Goal: Find specific page/section: Find specific page/section

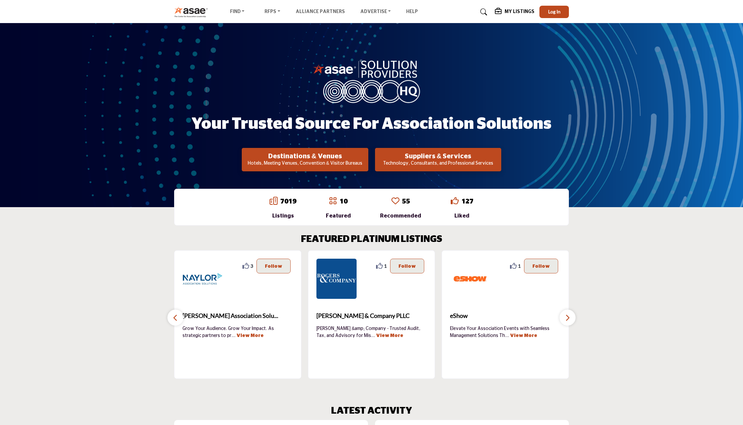
click at [289, 203] on link "7019" at bounding box center [288, 201] width 16 height 7
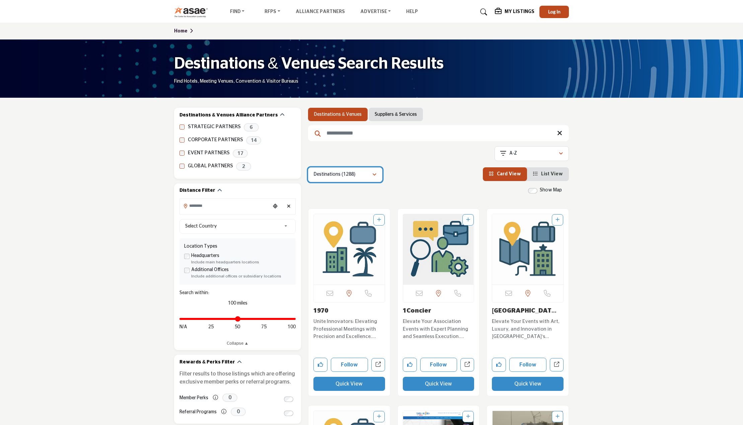
click at [372, 171] on div "Destinations (1288)" at bounding box center [343, 175] width 58 height 8
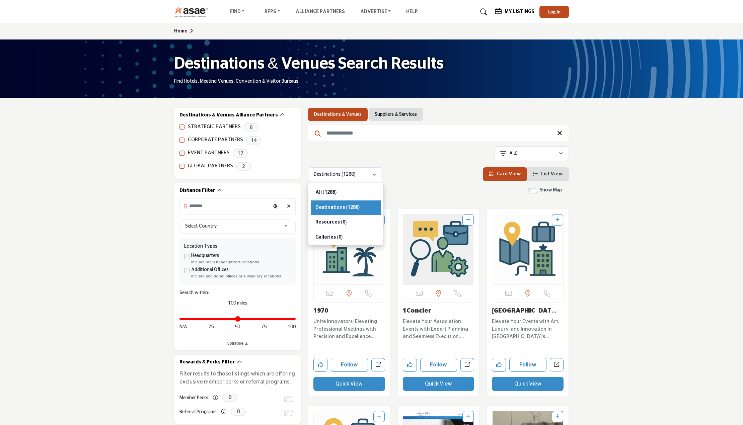
click at [398, 176] on div "Destinations (1288) All (1288) Destinations (1288) Resources (0) (0)" at bounding box center [438, 174] width 261 height 15
